Goal: Communication & Community: Answer question/provide support

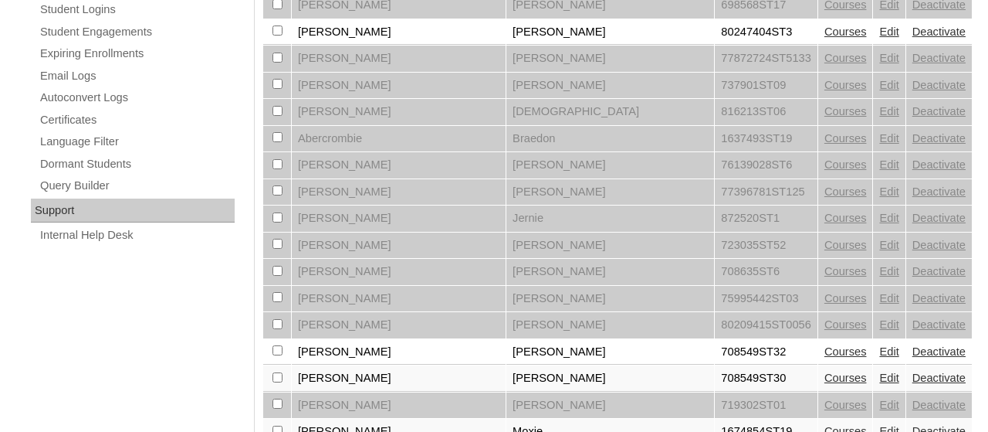
scroll to position [885, 0]
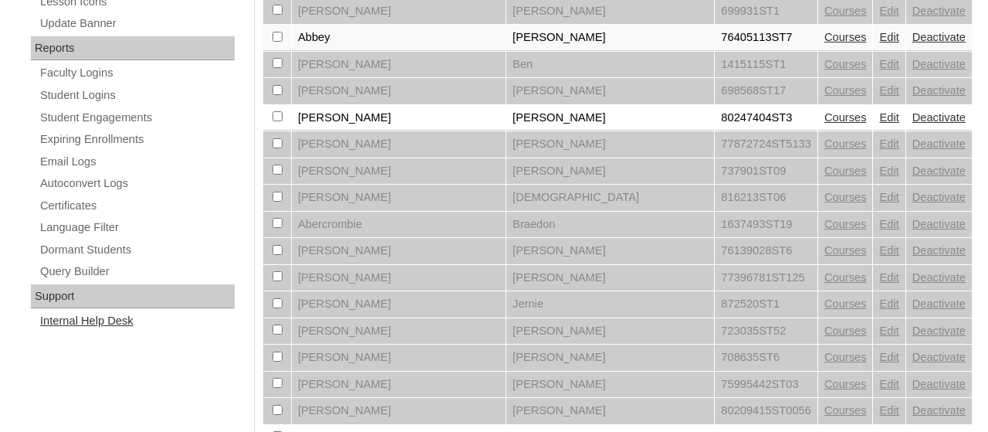
click at [67, 311] on link "Internal Help Desk" at bounding box center [137, 320] width 196 height 19
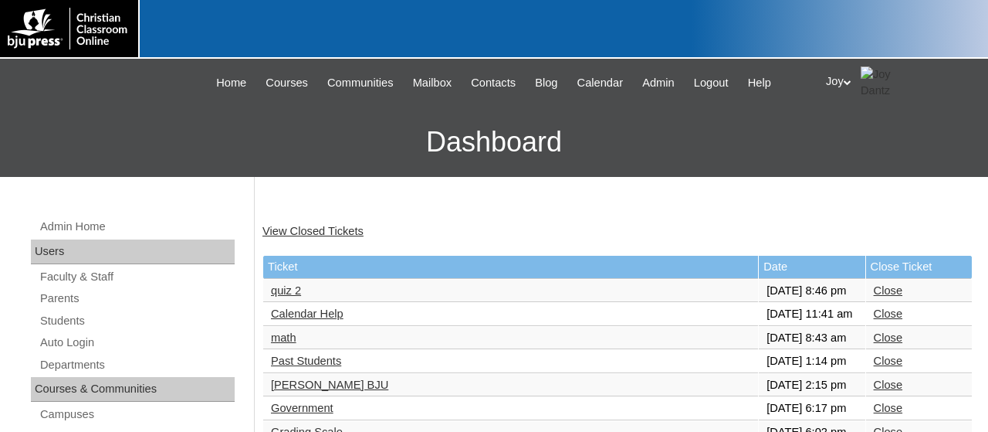
click at [300, 320] on link "Calendar Help" at bounding box center [307, 313] width 73 height 12
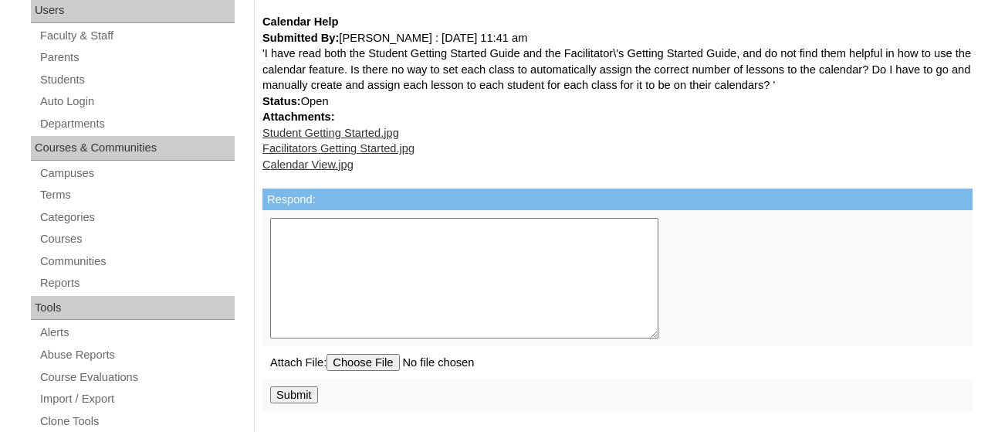
scroll to position [244, 0]
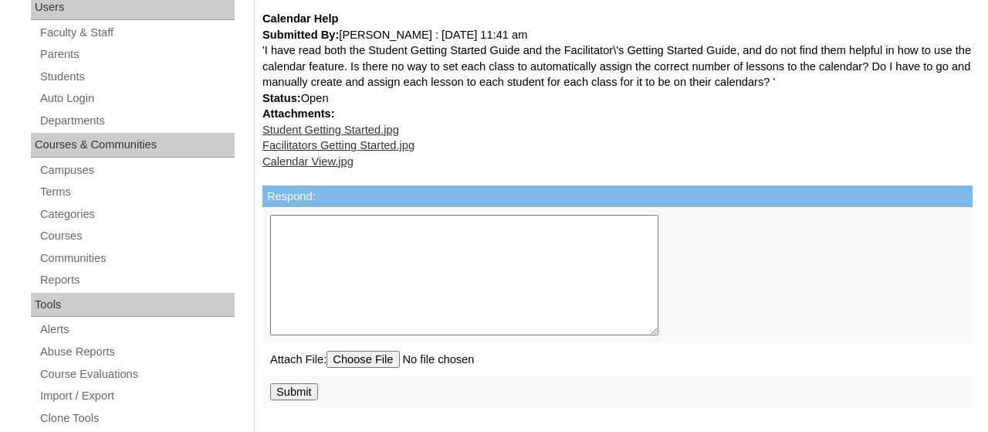
click at [332, 251] on textarea "Respond:" at bounding box center [464, 275] width 388 height 120
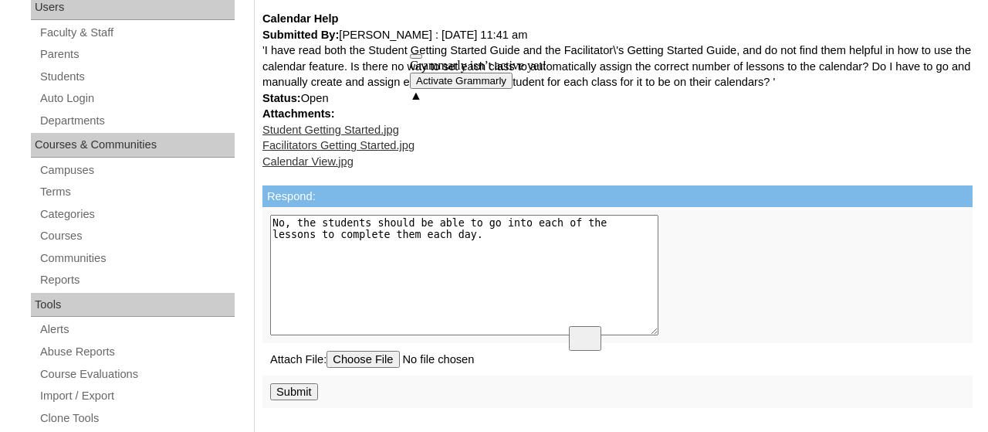
type textarea "No, the students should be able to go into each of the lessons to complete them…"
click at [285, 408] on td "Submit" at bounding box center [617, 391] width 710 height 32
click at [284, 400] on input "Submit" at bounding box center [294, 391] width 48 height 17
